Goal: Information Seeking & Learning: Learn about a topic

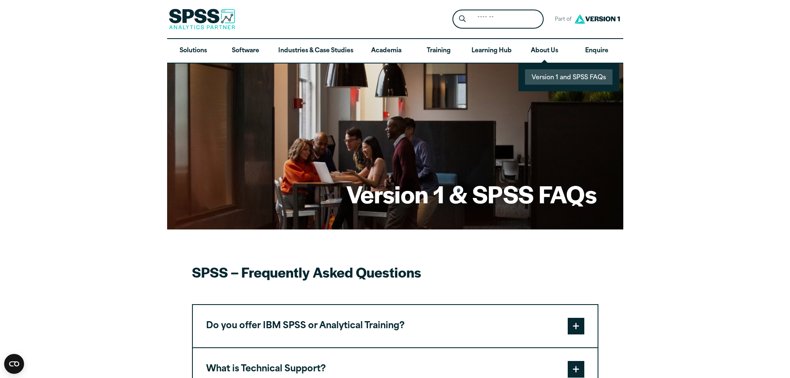
click at [561, 74] on link "Version 1 and SPSS FAQs" at bounding box center [569, 76] width 88 height 15
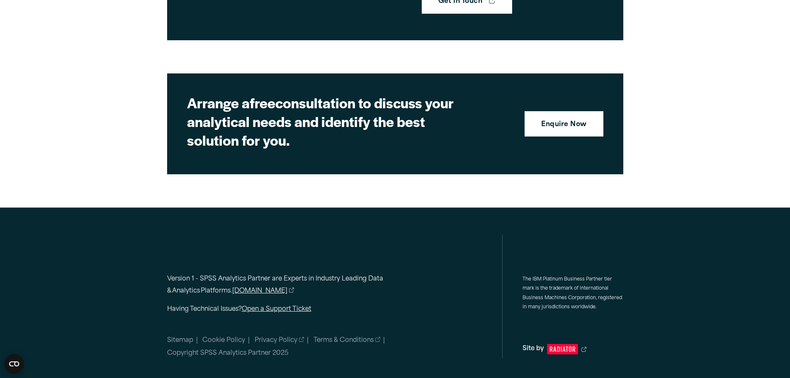
scroll to position [1048, 0]
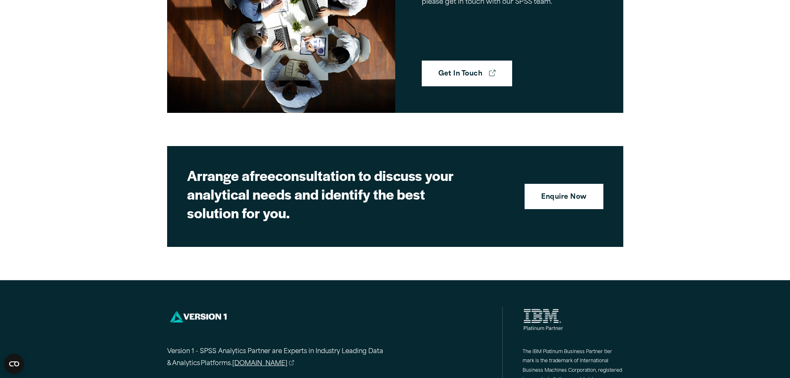
scroll to position [1048, 0]
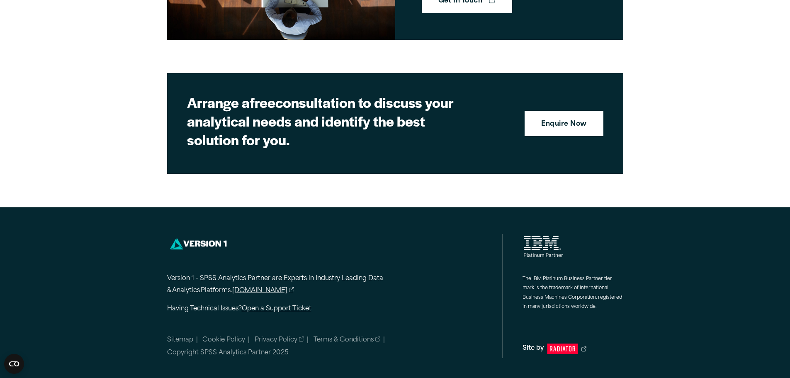
click at [260, 290] on link "[DOMAIN_NAME]" at bounding box center [263, 291] width 62 height 12
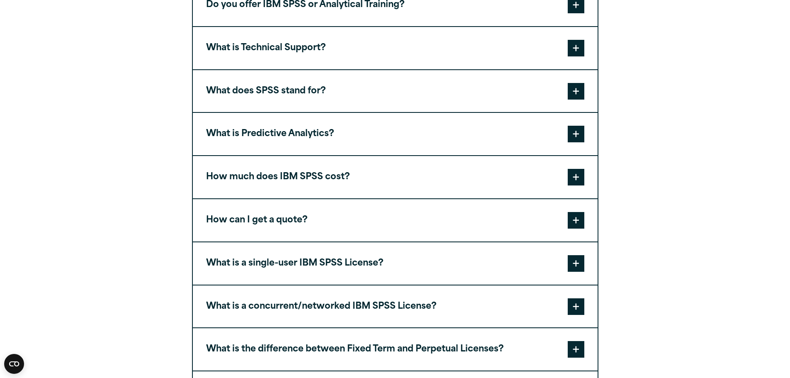
scroll to position [0, 0]
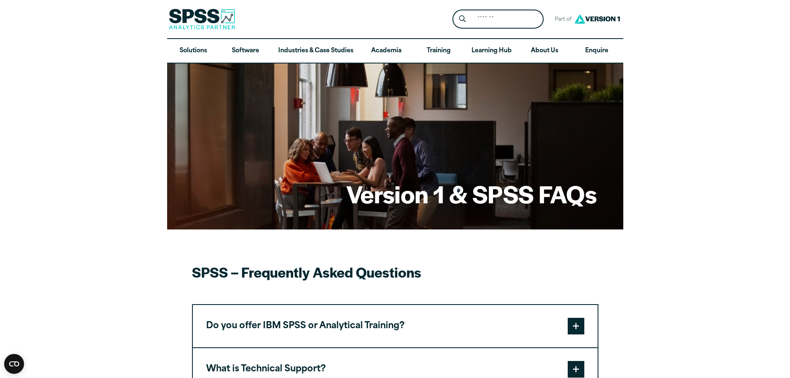
click at [256, 74] on div "Version 1 & SPSS FAQs" at bounding box center [395, 146] width 456 height 166
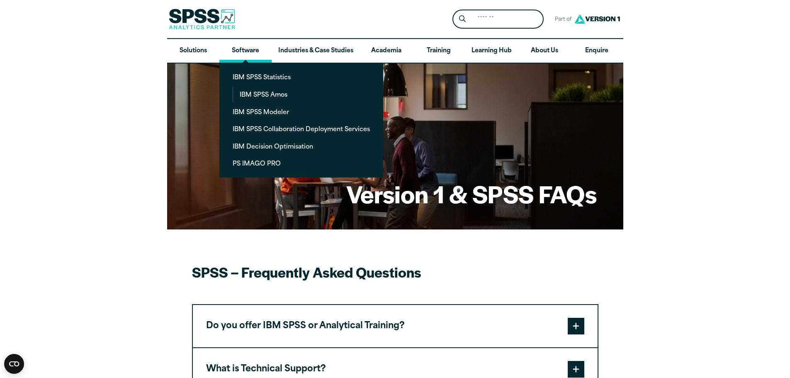
click at [251, 51] on link "Software" at bounding box center [246, 51] width 52 height 24
